Goal: Entertainment & Leisure: Consume media (video, audio)

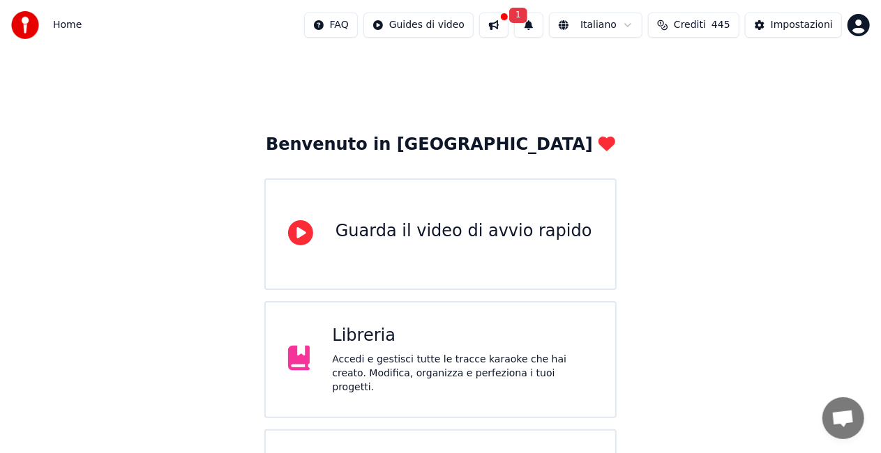
click at [435, 358] on div "Accedi e gestisci tutte le tracce karaoke che hai creato. Modifica, organizza e…" at bounding box center [462, 374] width 261 height 42
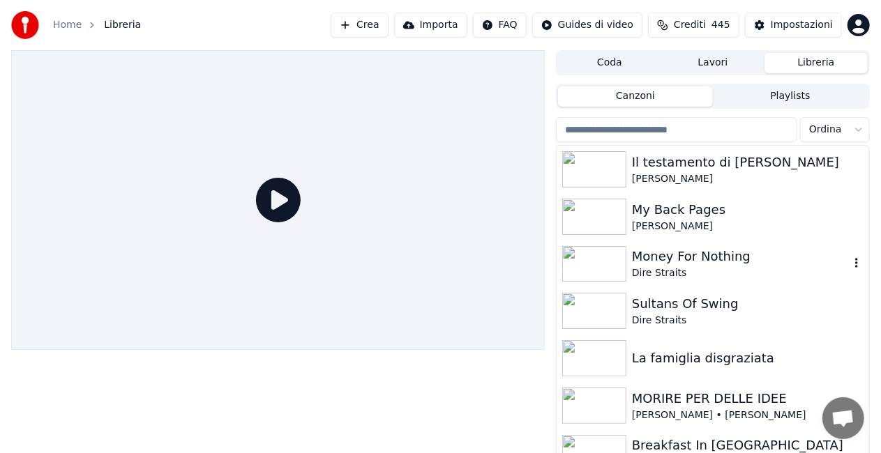
click at [600, 261] on img at bounding box center [594, 264] width 64 height 36
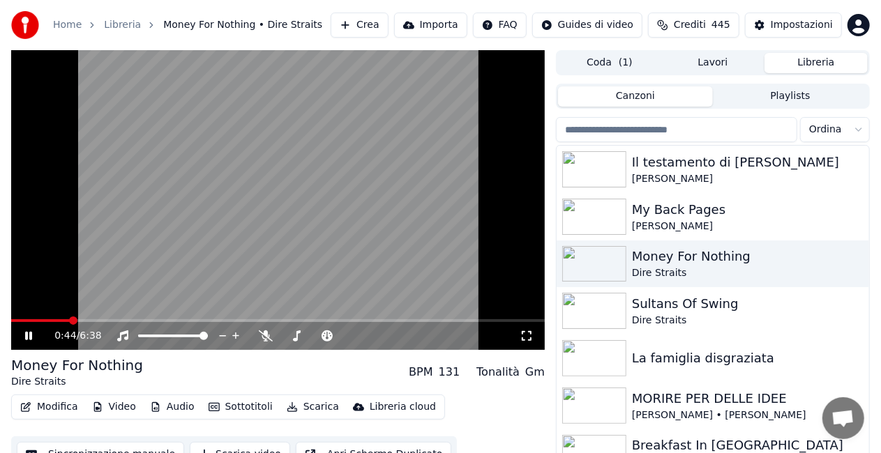
click at [70, 321] on span at bounding box center [40, 320] width 59 height 3
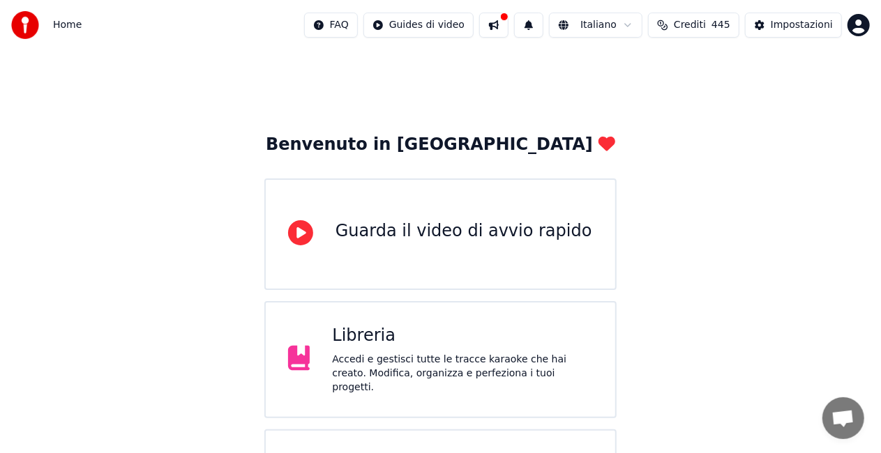
click at [459, 365] on div "Accedi e gestisci tutte le tracce karaoke che hai creato. Modifica, organizza e…" at bounding box center [462, 374] width 261 height 42
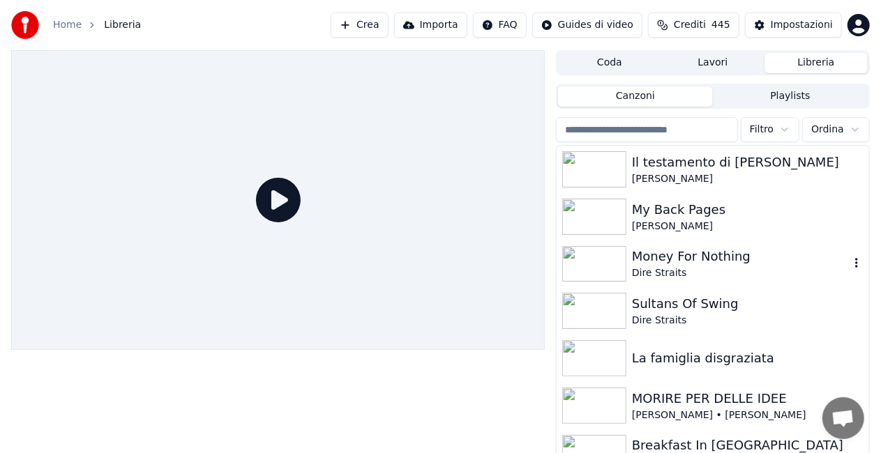
click at [603, 267] on img at bounding box center [594, 264] width 64 height 36
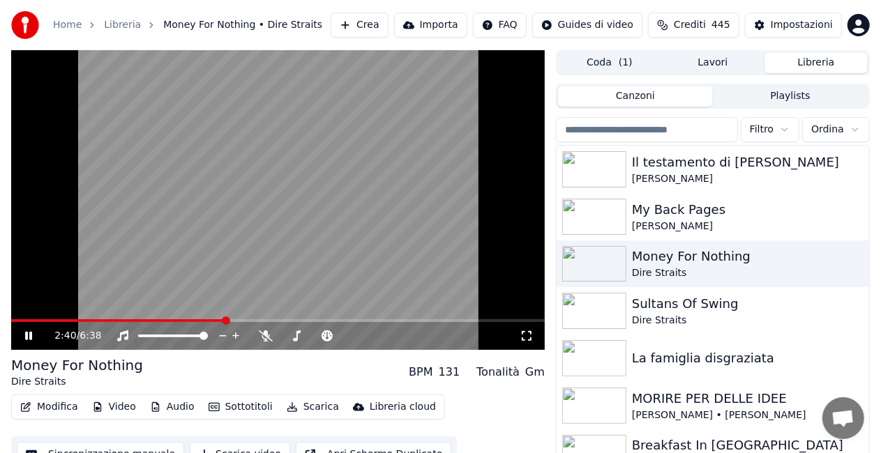
click at [521, 342] on icon at bounding box center [526, 336] width 14 height 11
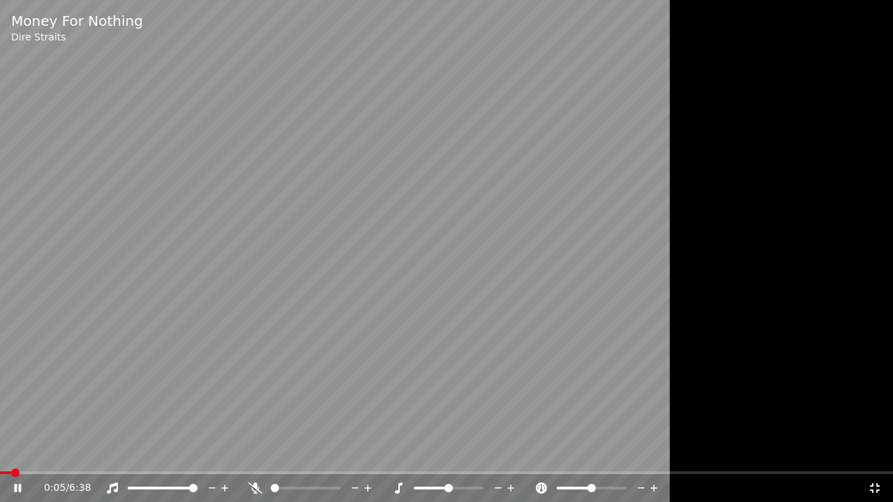
click at [11, 453] on span at bounding box center [5, 472] width 11 height 3
click at [13, 453] on span at bounding box center [106, 472] width 213 height 3
click at [126, 453] on span at bounding box center [63, 472] width 126 height 3
click at [134, 453] on span at bounding box center [67, 472] width 135 height 3
click at [59, 453] on span at bounding box center [30, 472] width 61 height 3
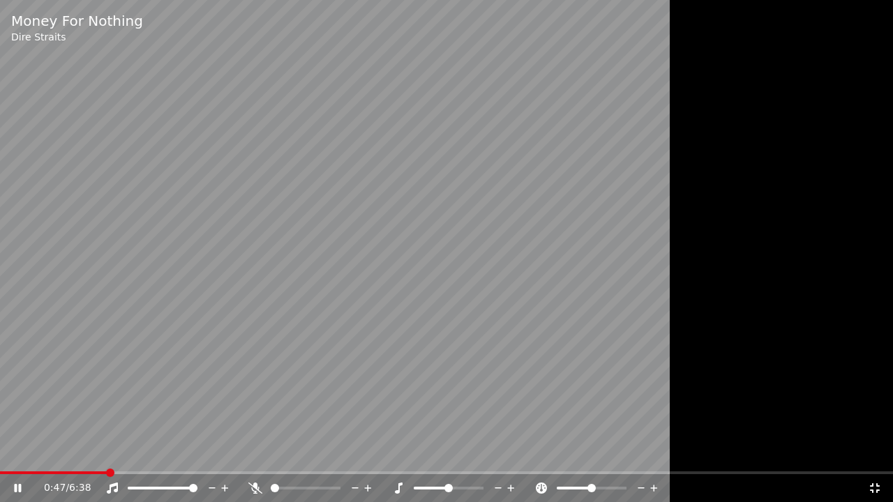
click at [40, 453] on span at bounding box center [53, 472] width 107 height 3
click at [10, 453] on span at bounding box center [5, 472] width 11 height 3
click at [107, 453] on span at bounding box center [53, 472] width 107 height 3
click at [83, 453] on span at bounding box center [41, 472] width 83 height 3
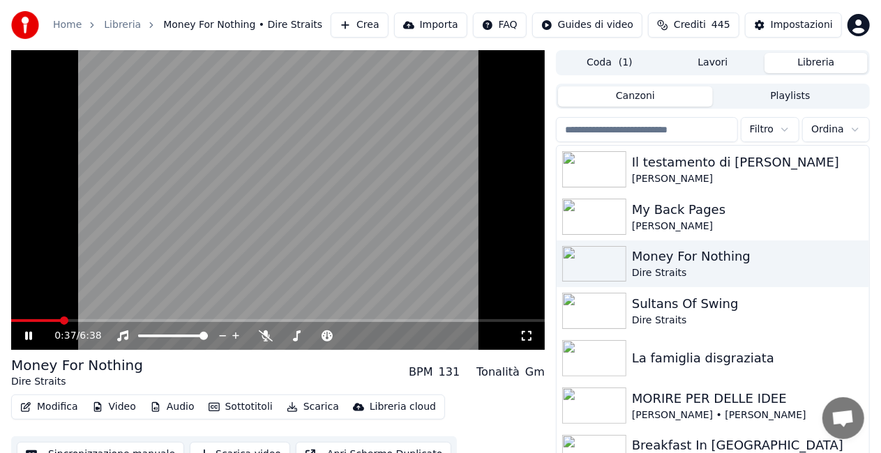
click at [60, 322] on span at bounding box center [36, 320] width 50 height 3
click at [87, 319] on span at bounding box center [277, 320] width 533 height 3
click at [533, 336] on icon at bounding box center [526, 336] width 14 height 11
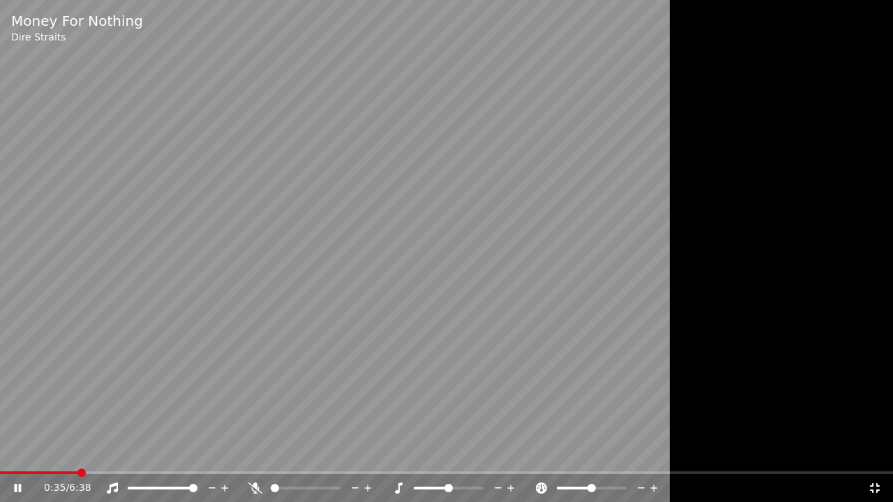
click at [78, 453] on span at bounding box center [39, 472] width 78 height 3
click at [79, 453] on span at bounding box center [86, 472] width 172 height 3
click at [67, 453] on span at bounding box center [33, 472] width 67 height 3
click at [56, 453] on div "1:06 / 6:38" at bounding box center [446, 488] width 893 height 28
click at [58, 453] on span at bounding box center [29, 472] width 59 height 3
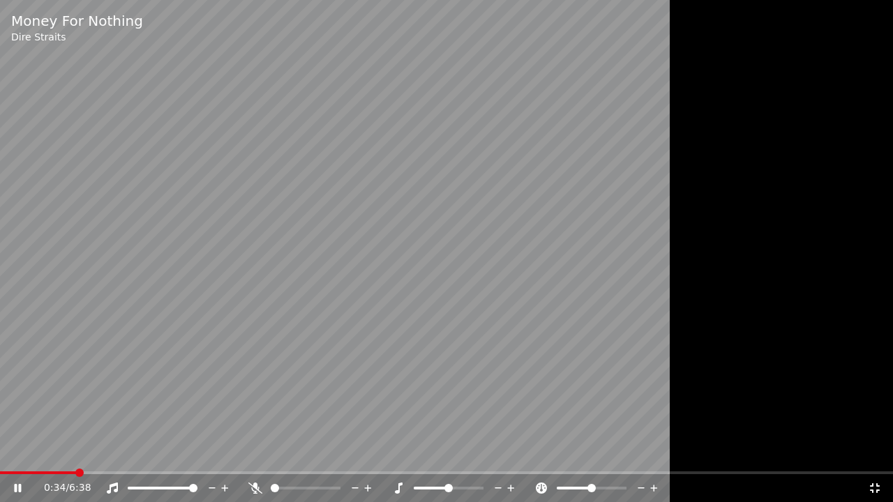
click at [76, 453] on span at bounding box center [38, 472] width 76 height 3
click at [70, 453] on span at bounding box center [35, 472] width 70 height 3
click at [66, 453] on span at bounding box center [33, 472] width 67 height 3
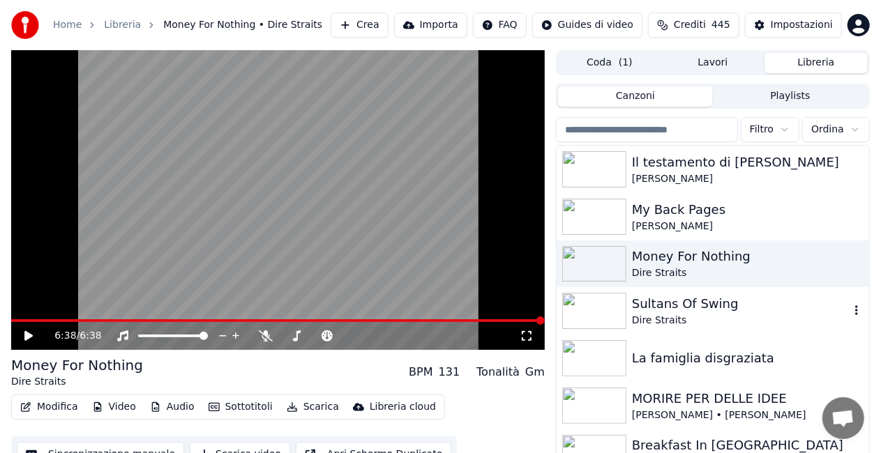
click at [599, 313] on img at bounding box center [594, 311] width 64 height 36
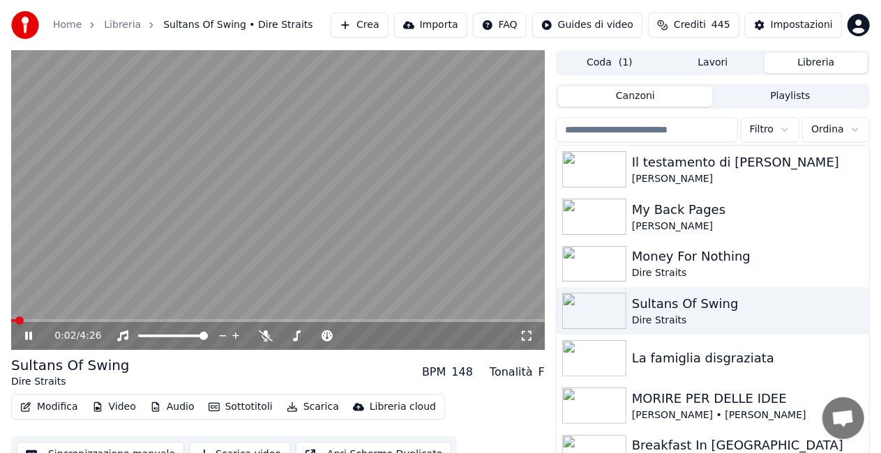
click at [527, 340] on icon at bounding box center [526, 336] width 14 height 11
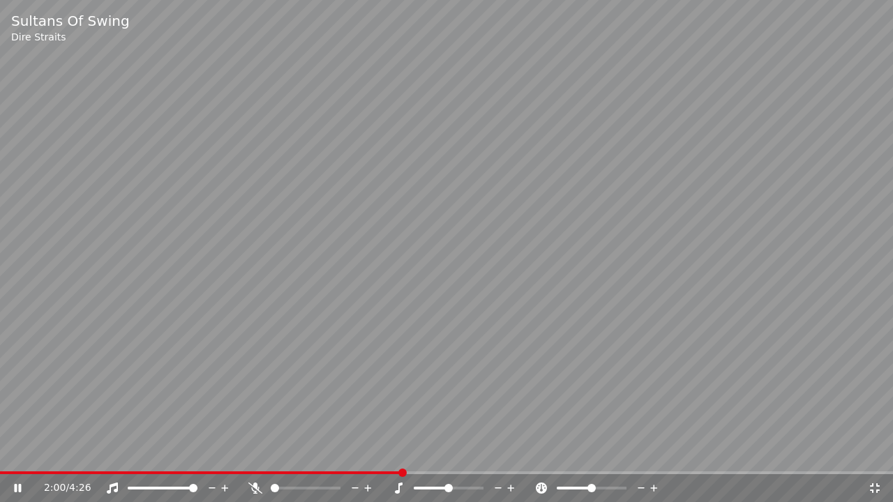
click at [334, 453] on span at bounding box center [201, 472] width 402 height 3
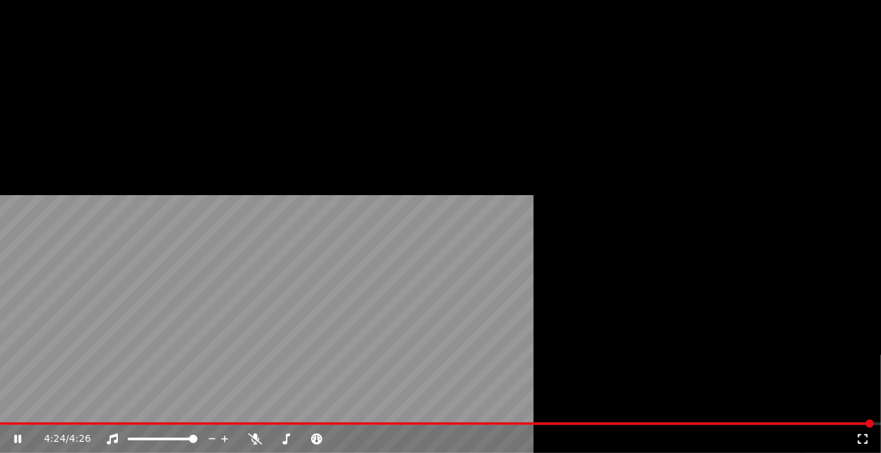
scroll to position [69, 0]
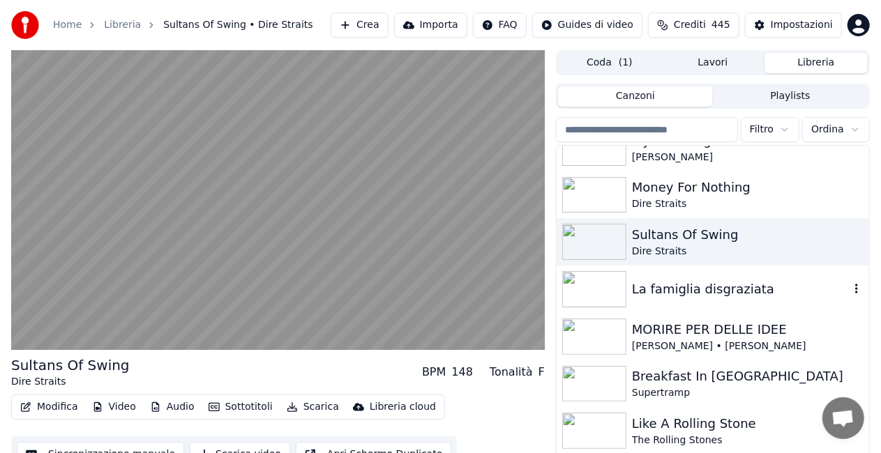
click at [613, 295] on img at bounding box center [594, 289] width 64 height 36
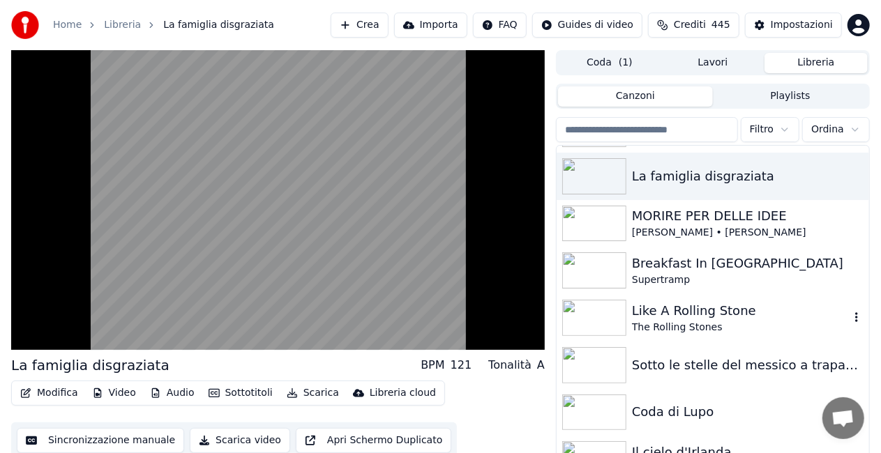
scroll to position [179, 0]
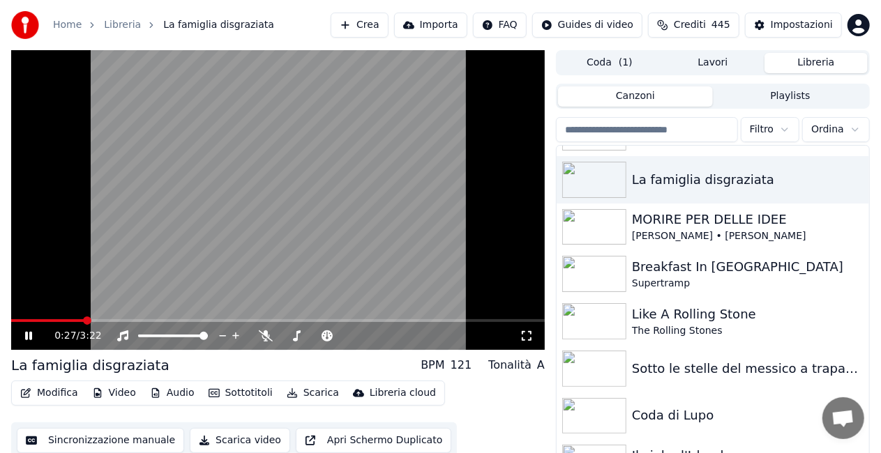
click at [526, 337] on icon at bounding box center [526, 336] width 14 height 11
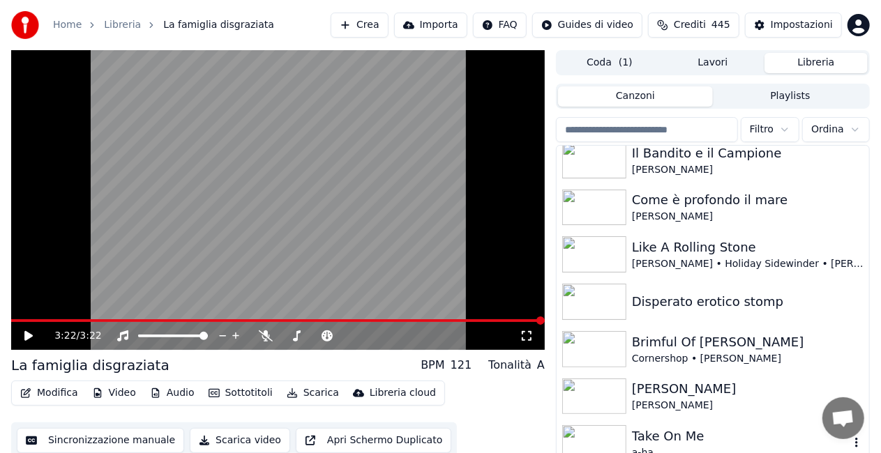
scroll to position [0, 0]
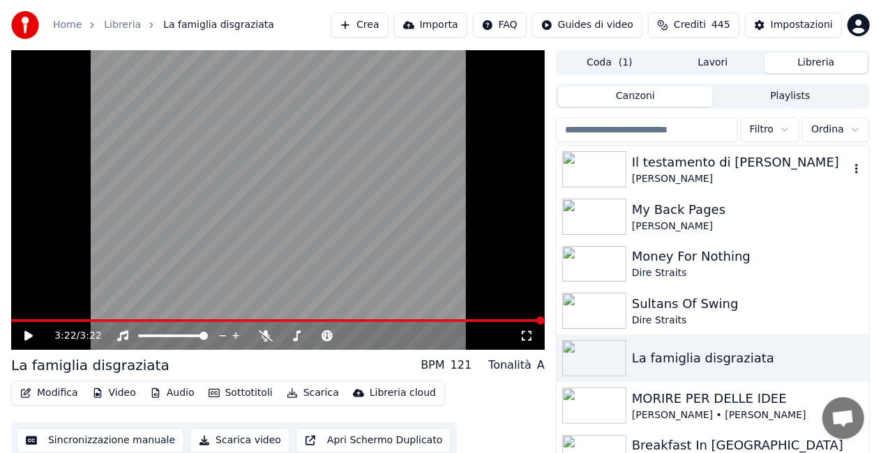
click at [604, 170] on img at bounding box center [594, 169] width 64 height 36
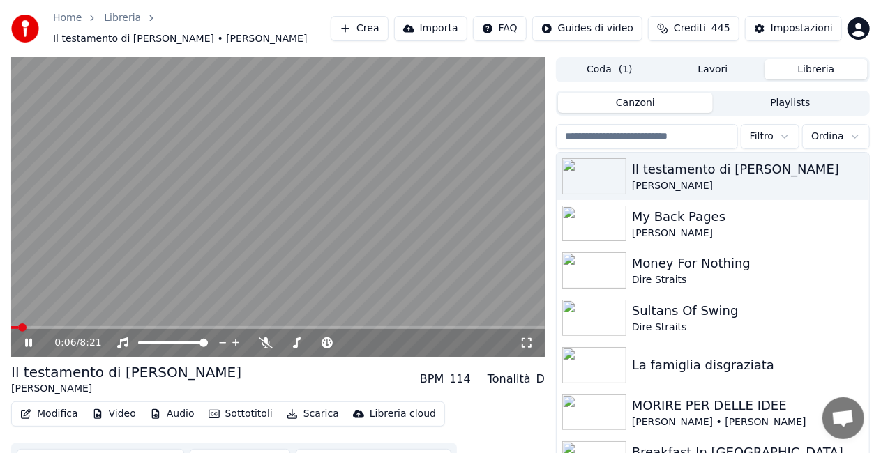
click at [529, 345] on icon at bounding box center [526, 342] width 14 height 11
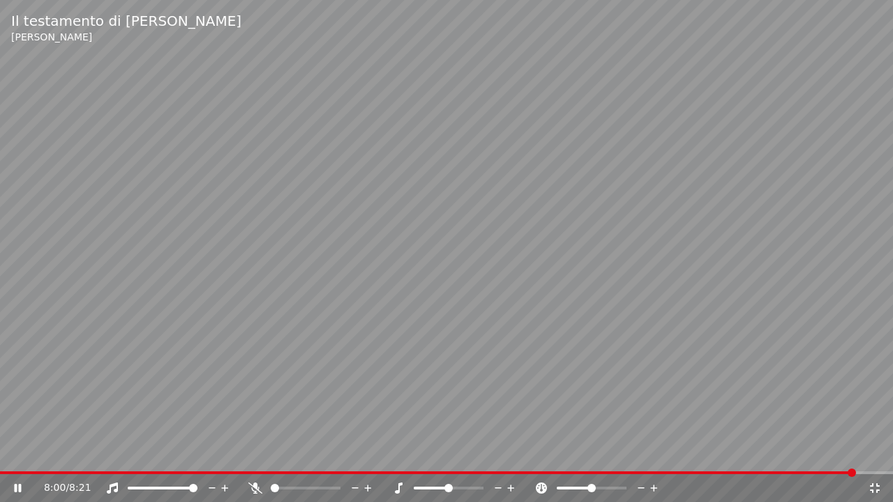
click at [24, 453] on span at bounding box center [427, 472] width 855 height 3
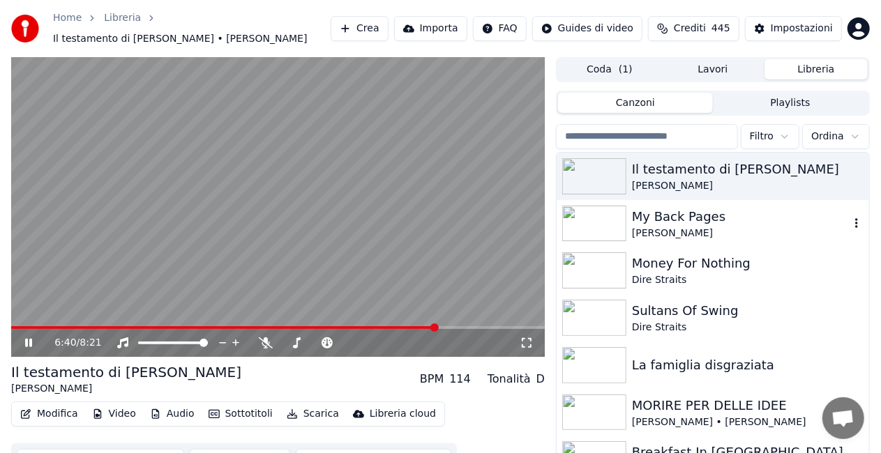
click at [607, 226] on img at bounding box center [594, 224] width 64 height 36
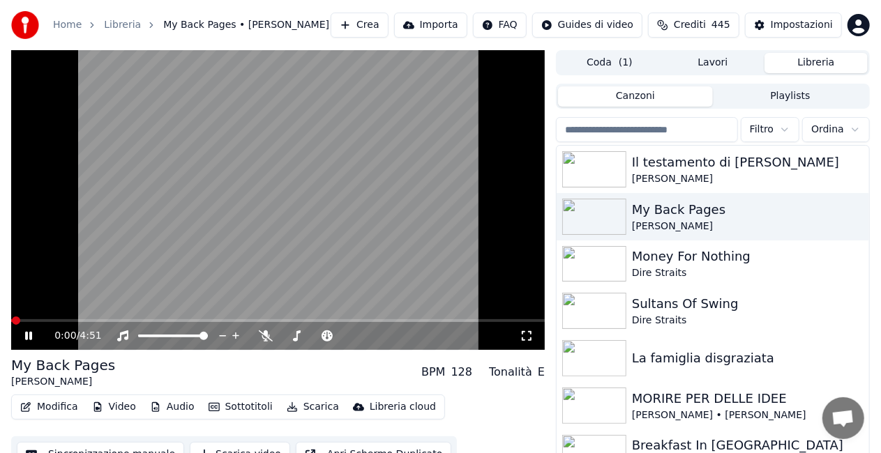
click at [531, 332] on icon at bounding box center [527, 336] width 10 height 10
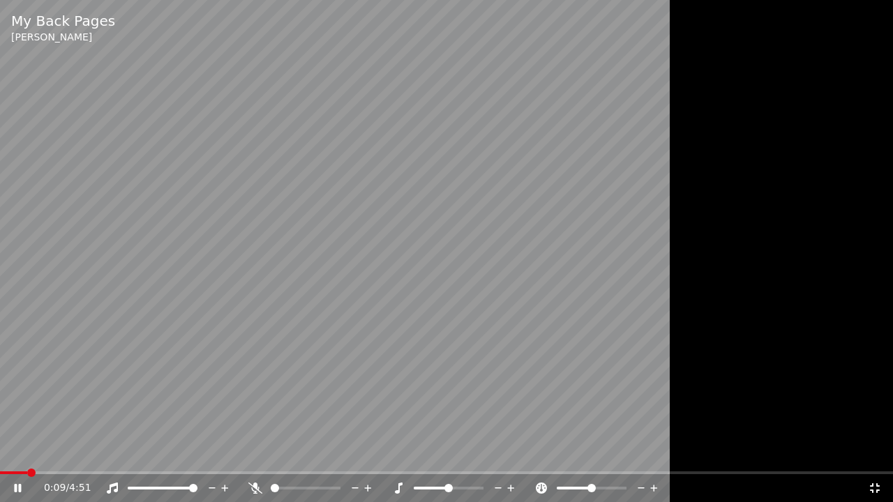
click at [26, 453] on span at bounding box center [13, 472] width 27 height 3
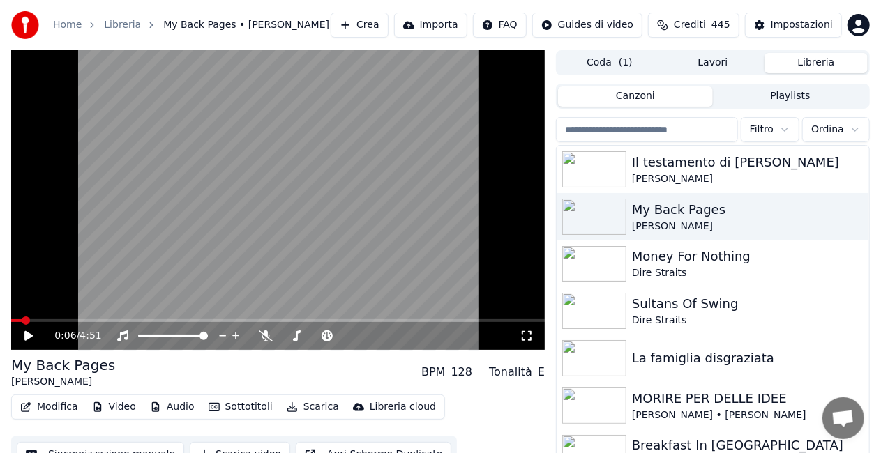
click at [21, 321] on span at bounding box center [16, 320] width 11 height 3
click at [26, 335] on icon at bounding box center [28, 336] width 8 height 10
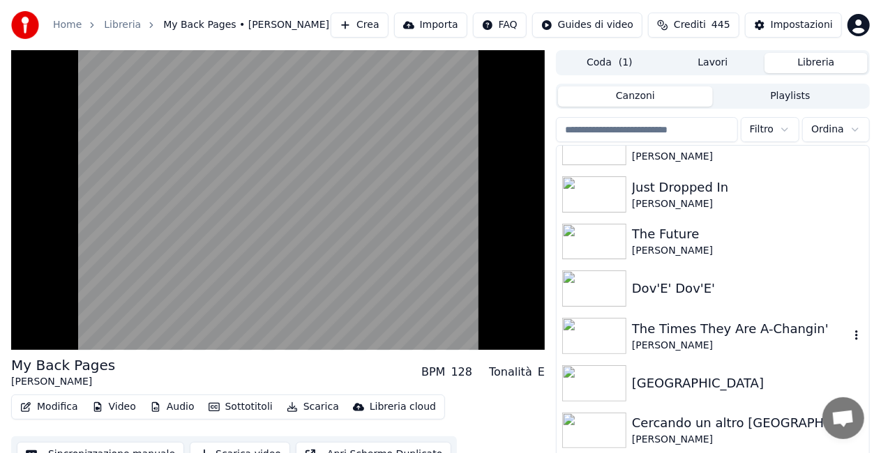
scroll to position [1497, 0]
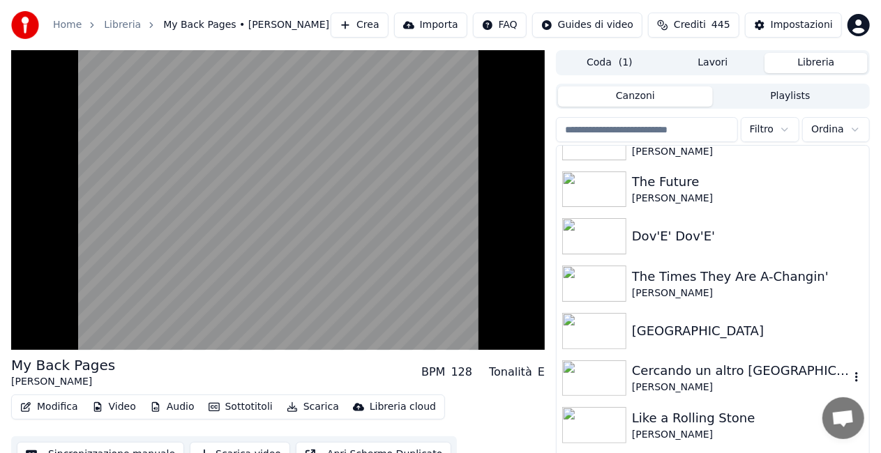
click at [608, 371] on img at bounding box center [594, 379] width 64 height 36
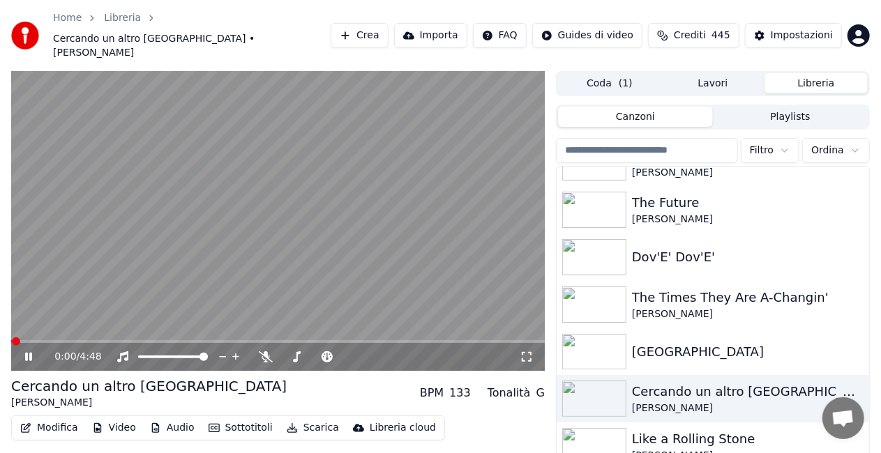
click at [528, 351] on icon at bounding box center [526, 356] width 14 height 11
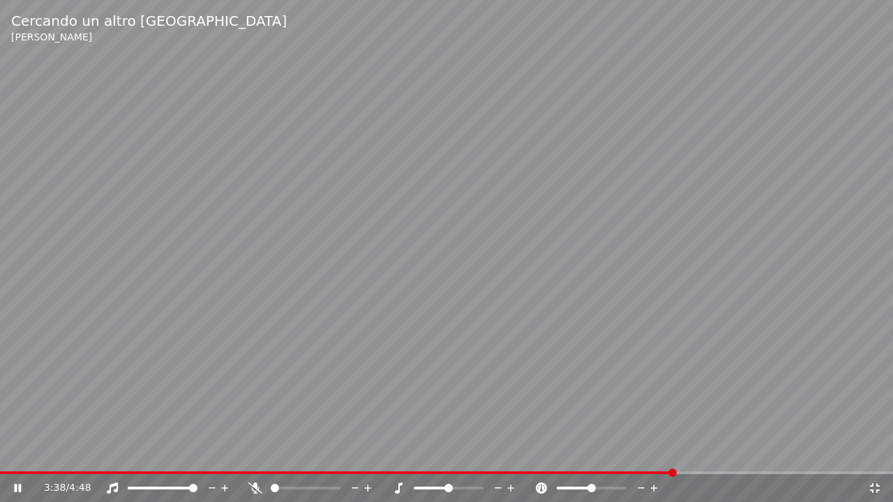
click at [24, 453] on div "3:38 / 4:48" at bounding box center [446, 486] width 893 height 31
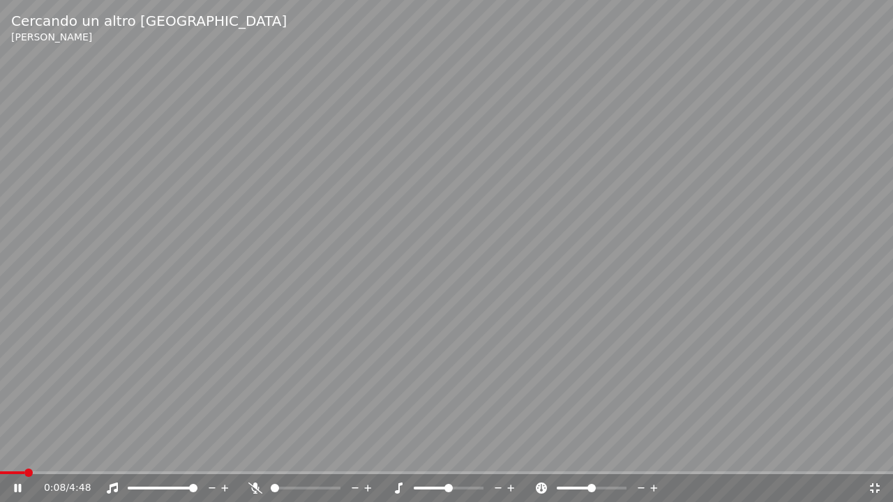
click at [24, 453] on span at bounding box center [12, 472] width 24 height 3
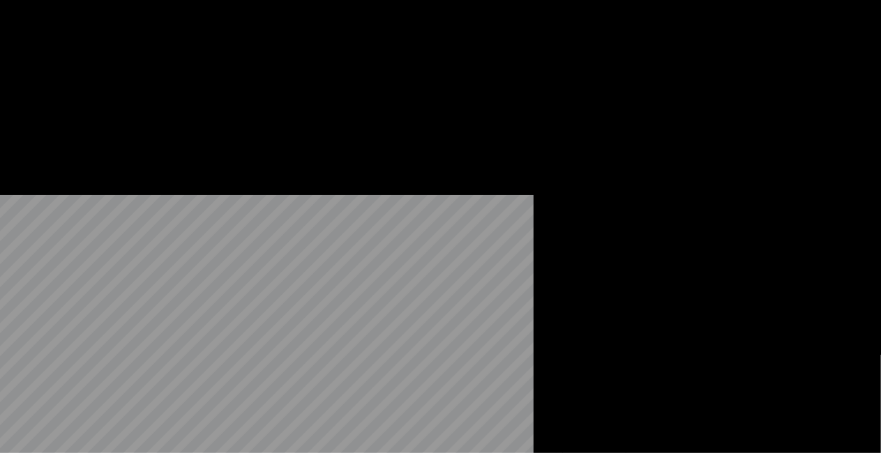
scroll to position [1988, 0]
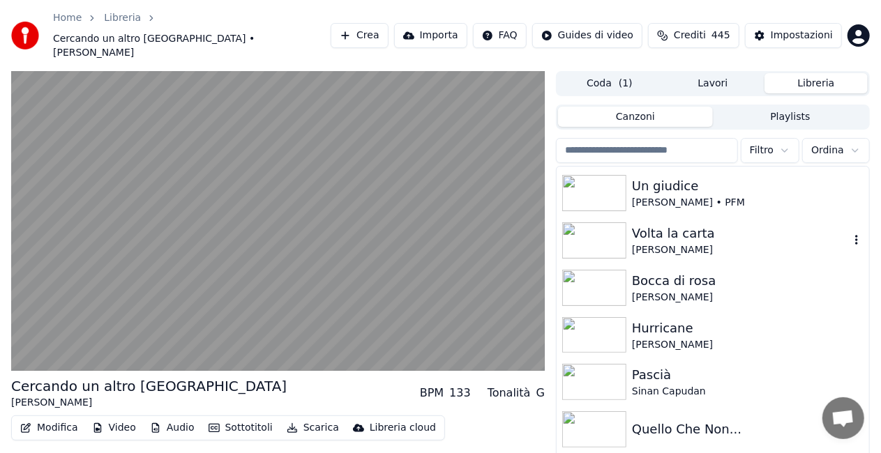
click at [614, 227] on img at bounding box center [594, 240] width 64 height 36
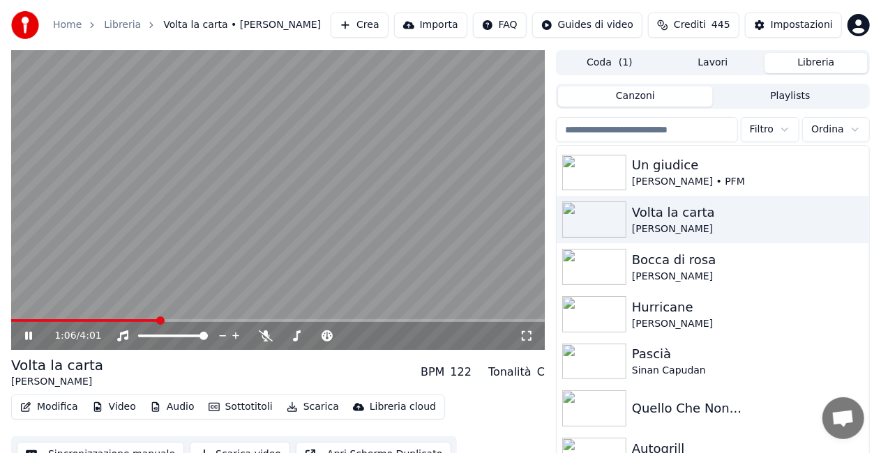
click at [530, 335] on icon at bounding box center [527, 336] width 10 height 10
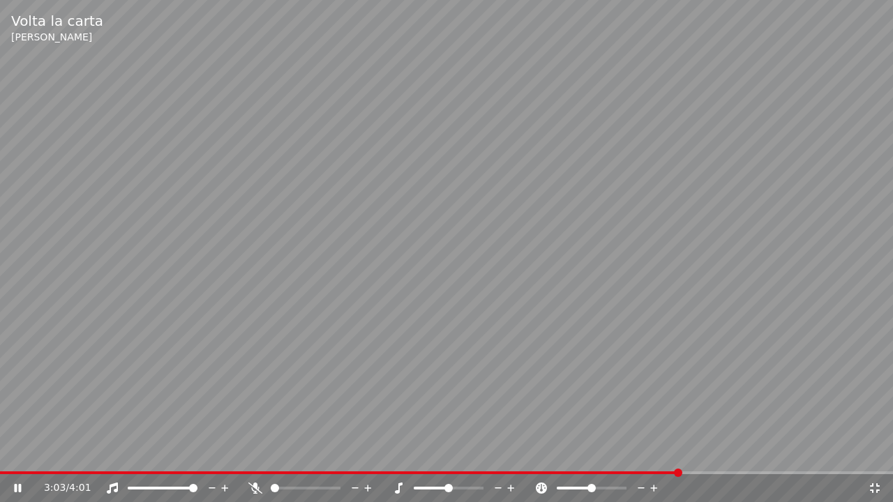
click at [404, 453] on span at bounding box center [340, 472] width 680 height 3
